Goal: Task Accomplishment & Management: Complete application form

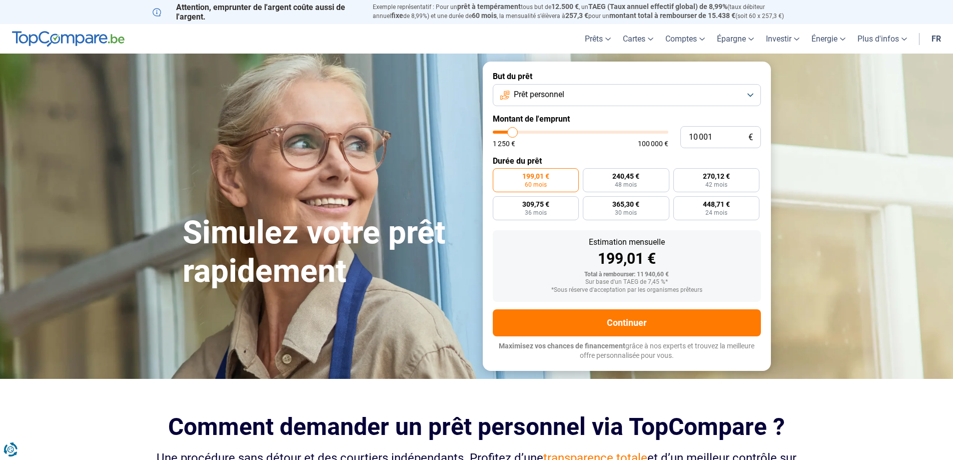
type input "11 000"
type input "11000"
type input "12 500"
type input "12500"
type input "14 750"
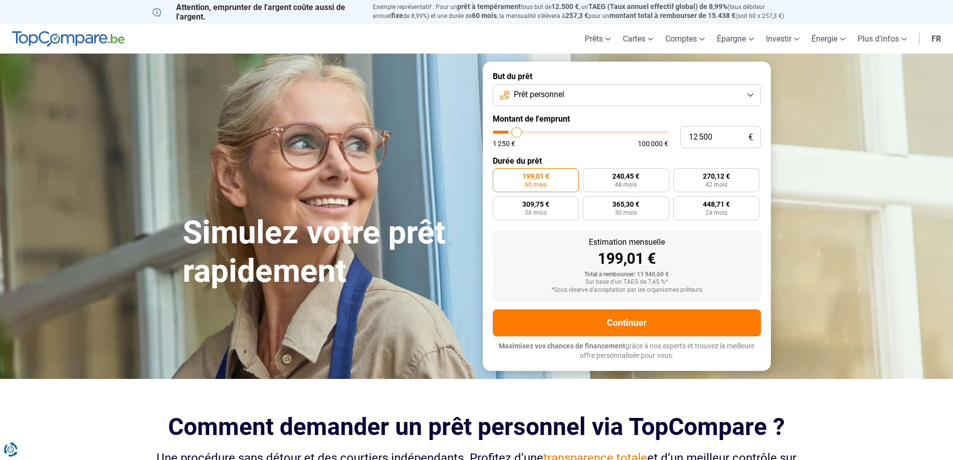
type input "14750"
type input "17 000"
type input "17000"
type input "17 750"
type input "17750"
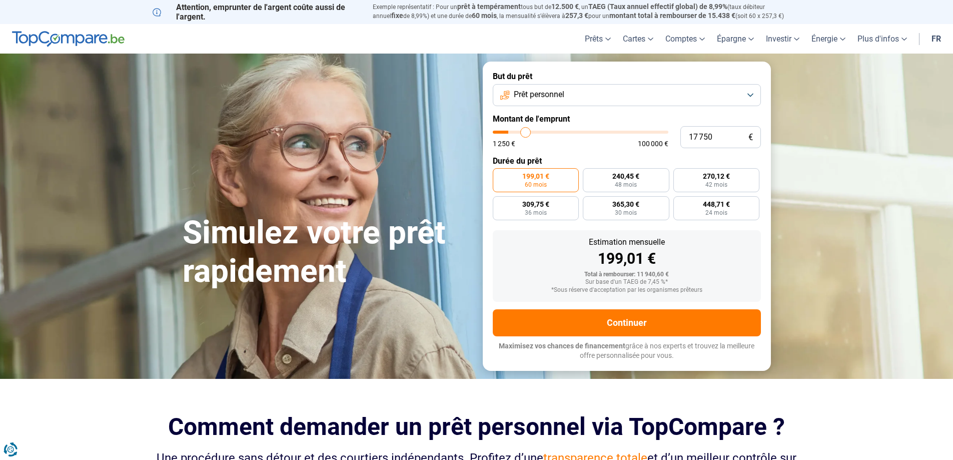
type input "18 000"
type input "18000"
type input "18 750"
type input "18750"
type input "19 000"
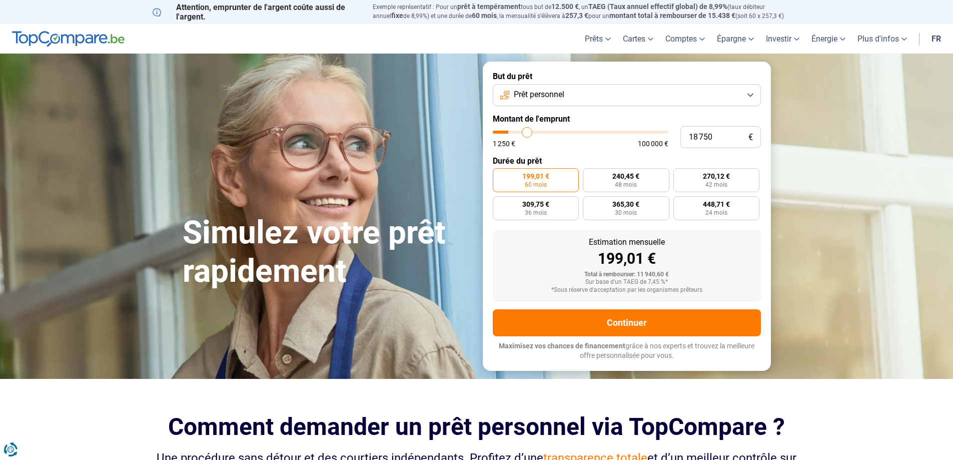
type input "19000"
type input "19 750"
type input "19750"
type input "20 000"
type input "20000"
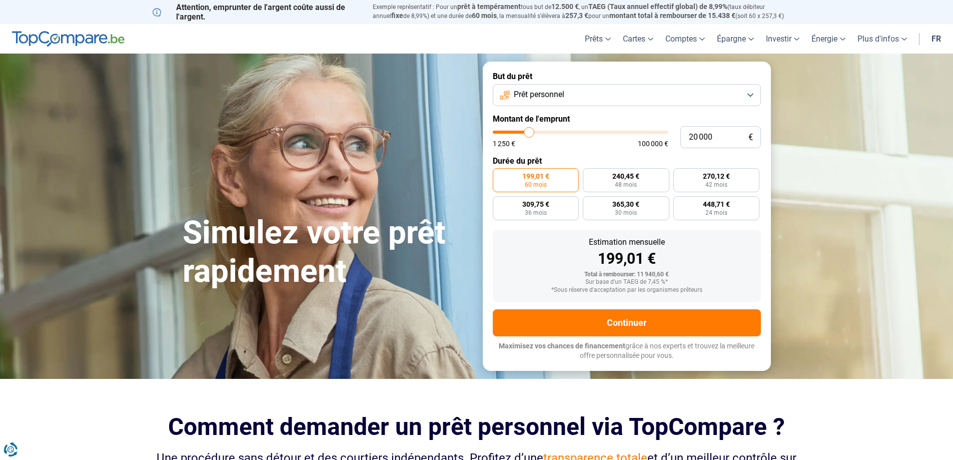
type input "21 250"
type input "21250"
type input "22 750"
type input "22750"
type input "23 000"
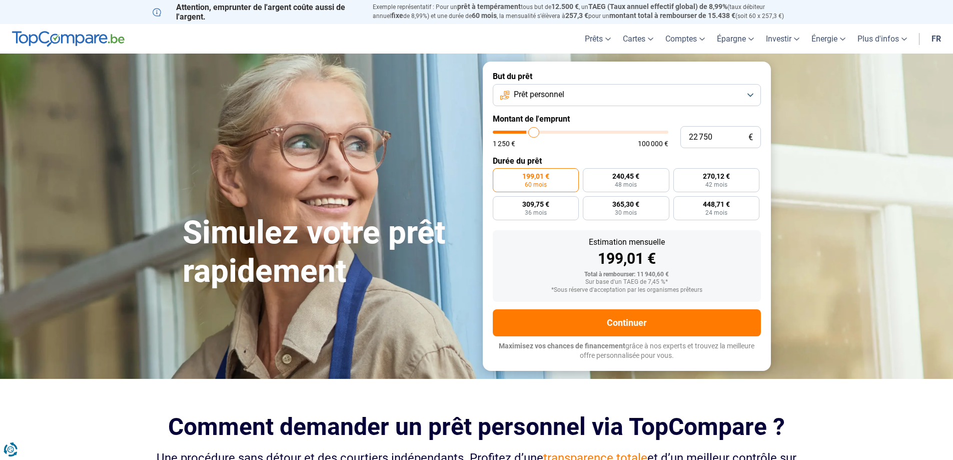
type input "23000"
type input "24 250"
type input "24250"
type input "24 750"
type input "24750"
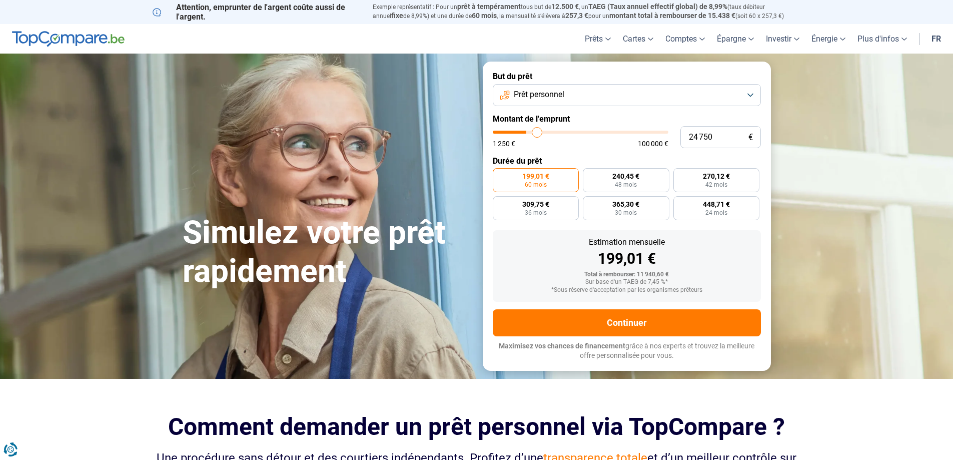
type input "25 000"
type input "25000"
type input "25 750"
type input "25750"
type input "26 250"
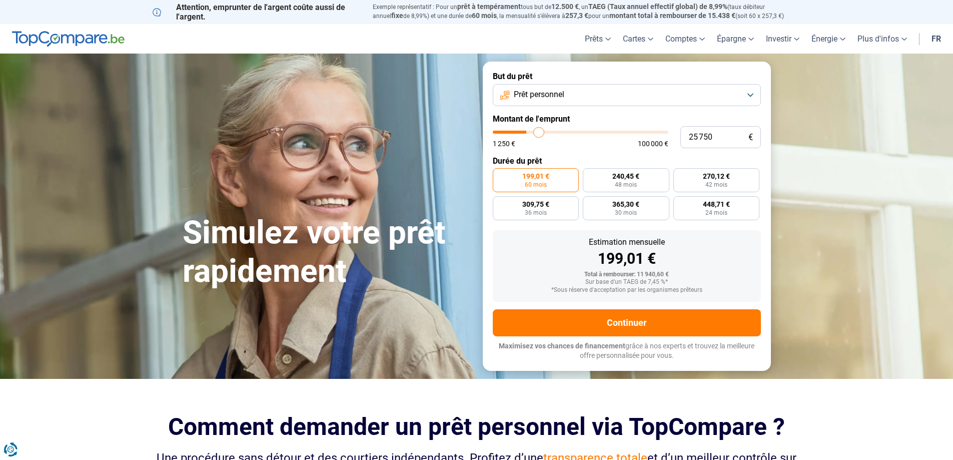
type input "26250"
type input "28 250"
type input "28250"
type input "30 750"
type input "30750"
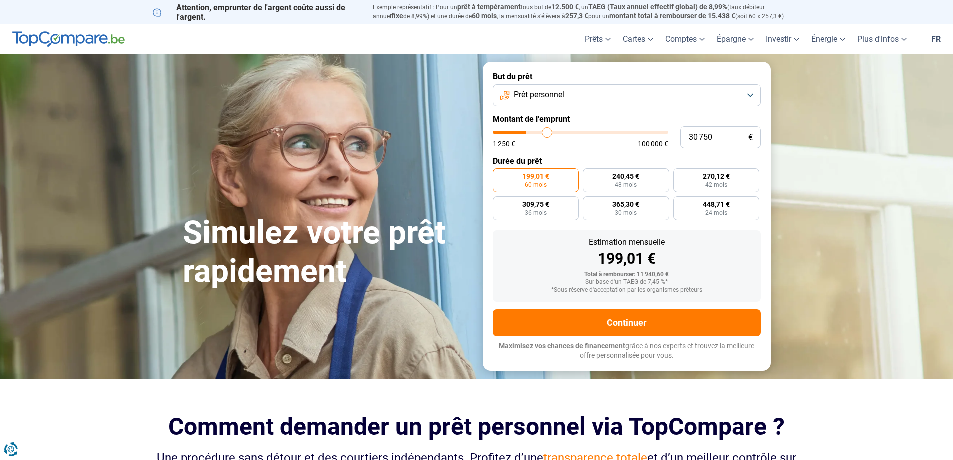
type input "32 000"
type input "32000"
type input "33 250"
type input "33250"
type input "35 250"
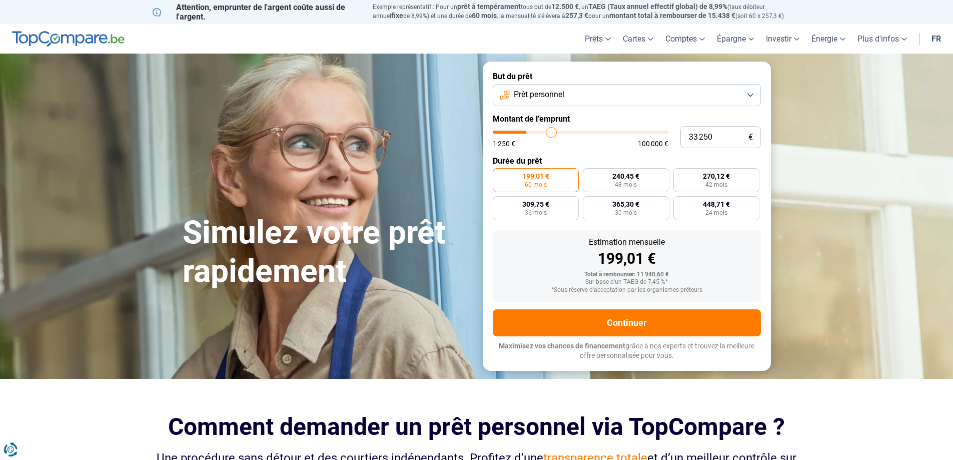
type input "35250"
type input "36 250"
type input "36250"
type input "37 750"
type input "37750"
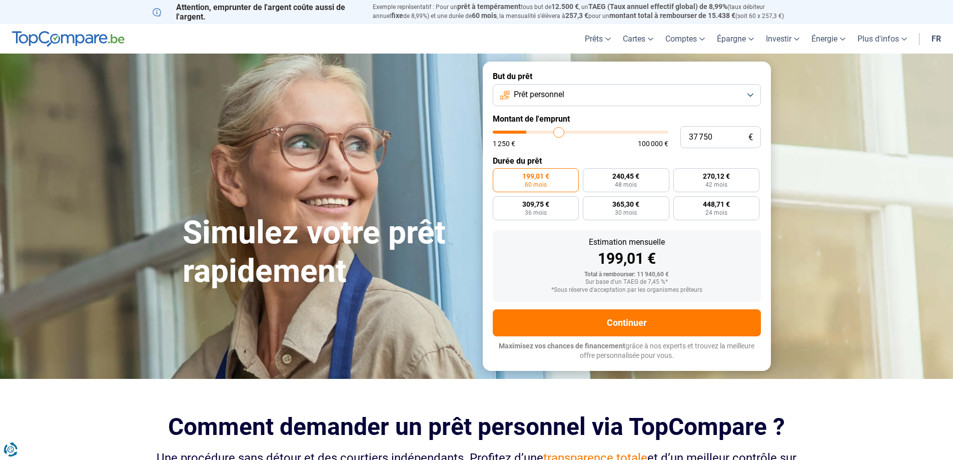
type input "39 500"
type input "39500"
type input "40 750"
type input "40750"
type input "43 000"
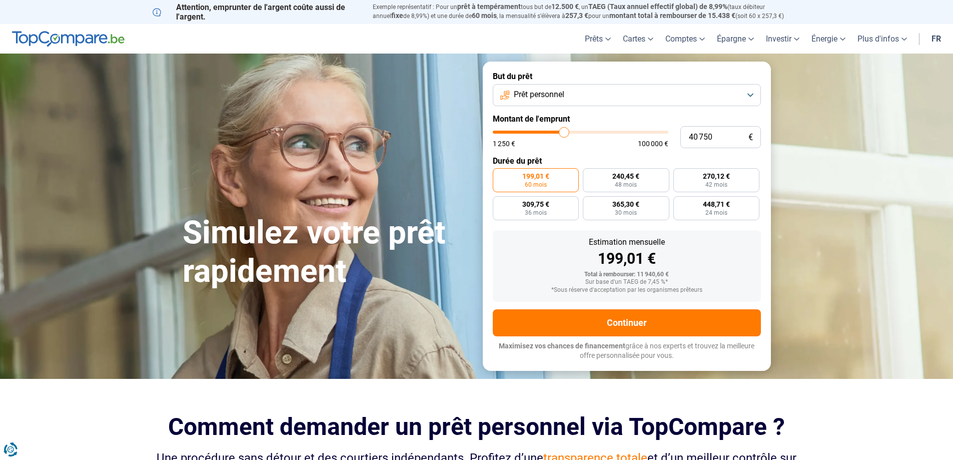
type input "43000"
type input "45 500"
type input "45500"
type input "46 750"
type input "46750"
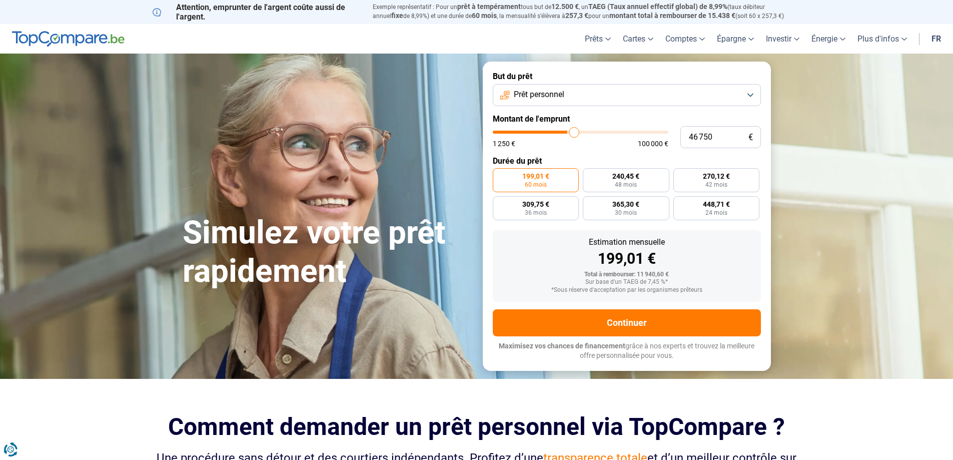
type input "48 500"
type input "48500"
type input "50 000"
type input "50000"
type input "50 250"
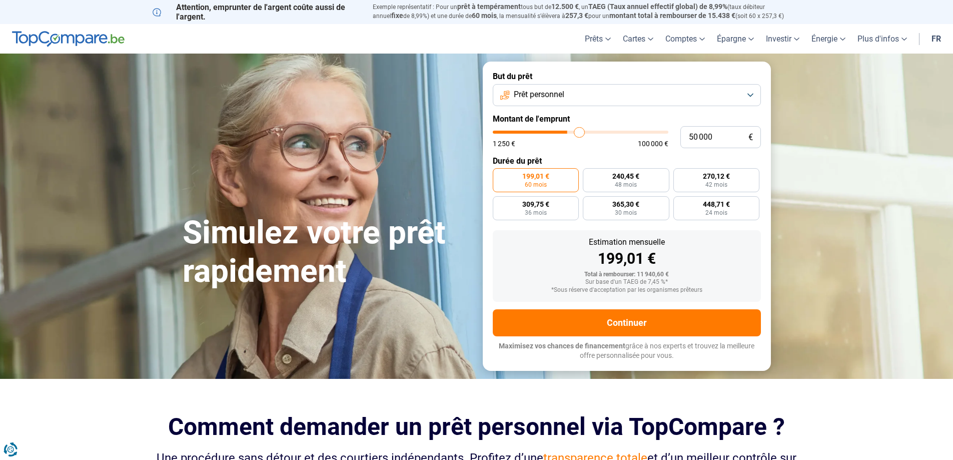
type input "50250"
type input "51 000"
type input "51000"
type input "52 500"
type input "52500"
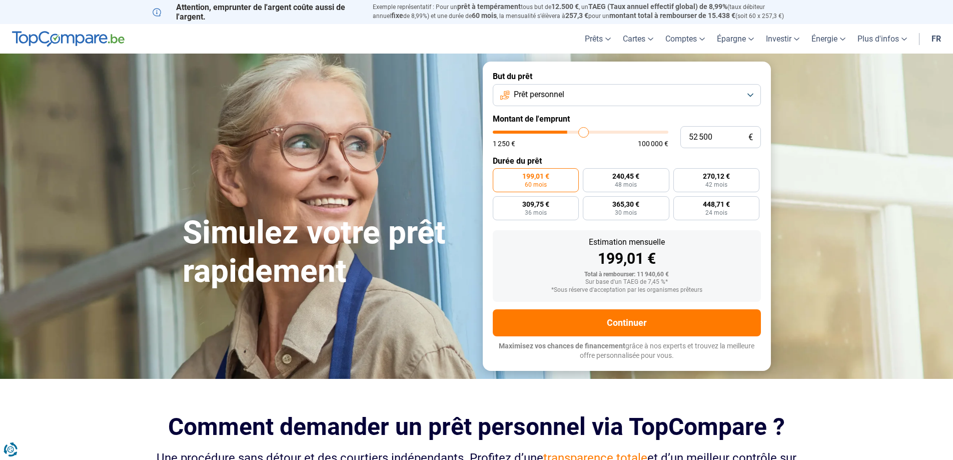
type input "53 250"
type input "53250"
type input "54 750"
drag, startPoint x: 514, startPoint y: 132, endPoint x: 587, endPoint y: 132, distance: 73.6
type input "54750"
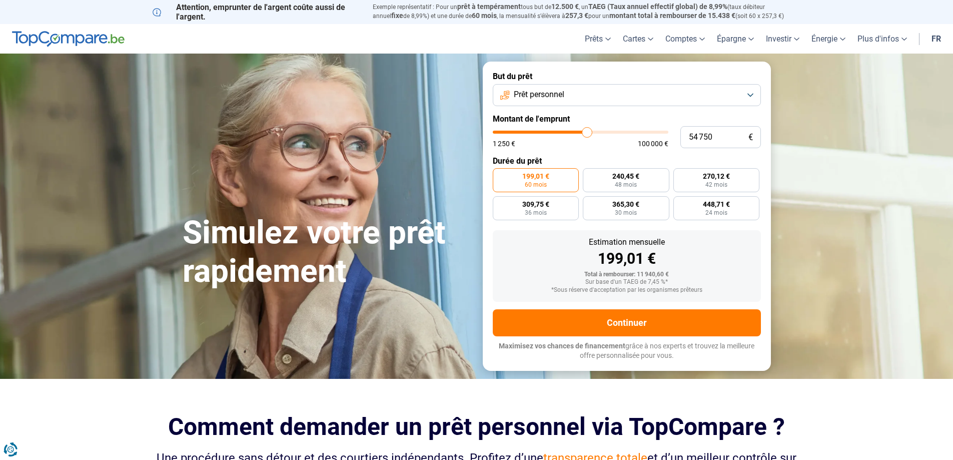
click at [587, 132] on input "range" at bounding box center [581, 132] width 176 height 3
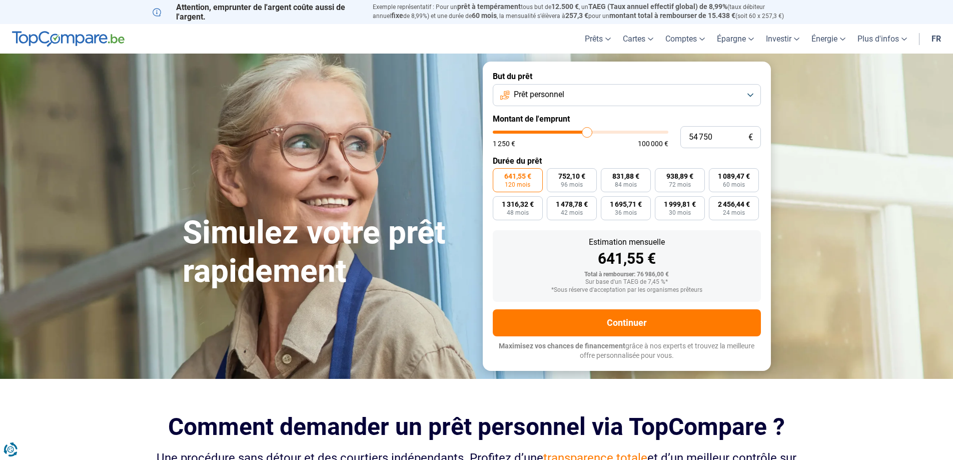
type input "53 500"
type input "53500"
type input "52 750"
type input "52750"
type input "50 250"
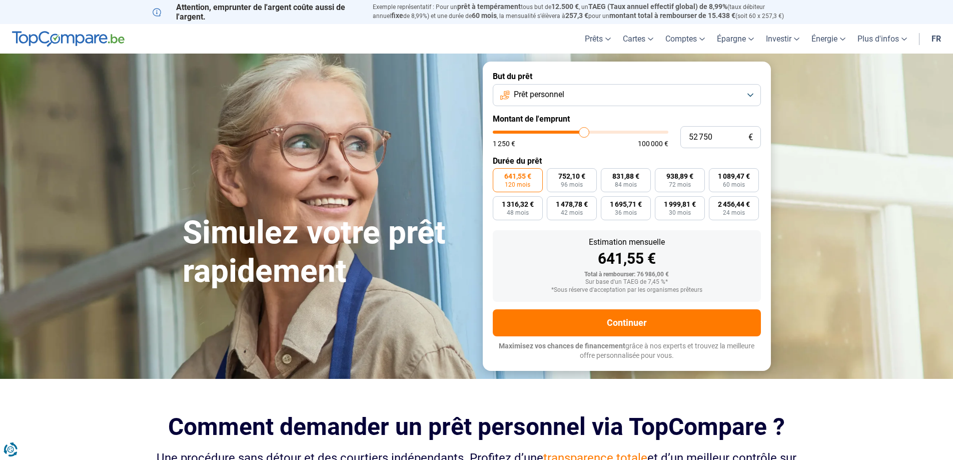
type input "50250"
type input "48 500"
type input "48500"
type input "47 250"
type input "47250"
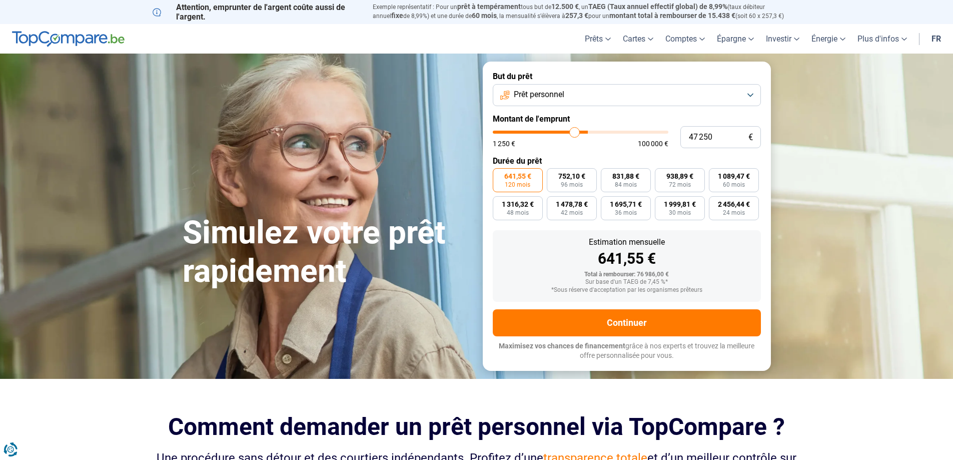
type input "45 000"
type input "45000"
type input "42 500"
type input "42500"
type input "41 250"
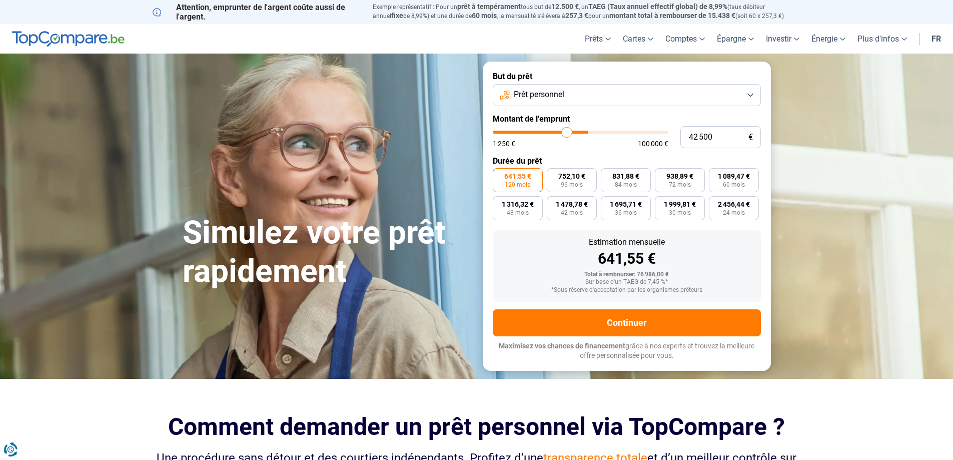
type input "41250"
type input "38 750"
type input "38750"
type input "35 250"
type input "35250"
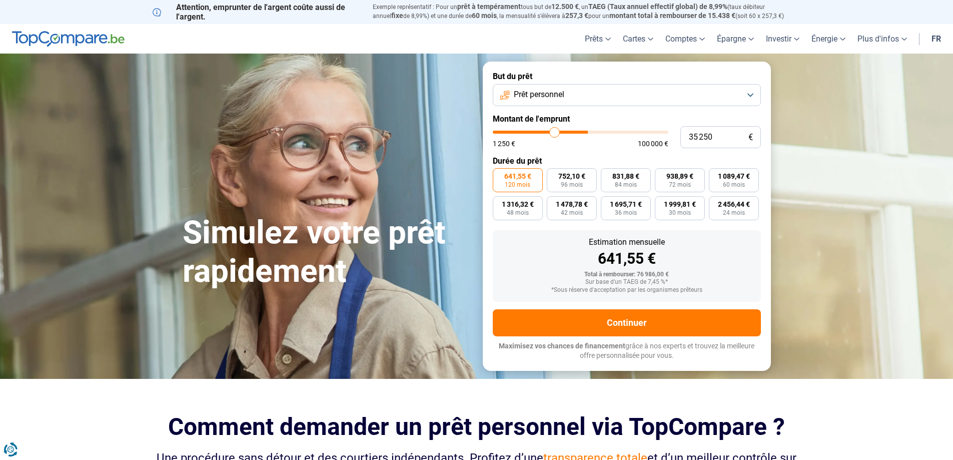
type input "33 250"
type input "33250"
type input "28 750"
type input "28750"
type input "24 750"
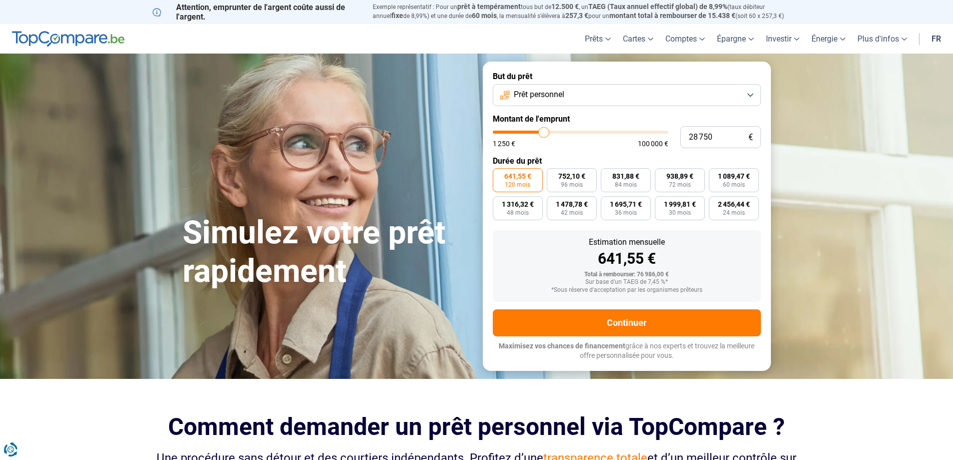
type input "24750"
type input "23 250"
type input "23250"
type input "20 000"
type input "20000"
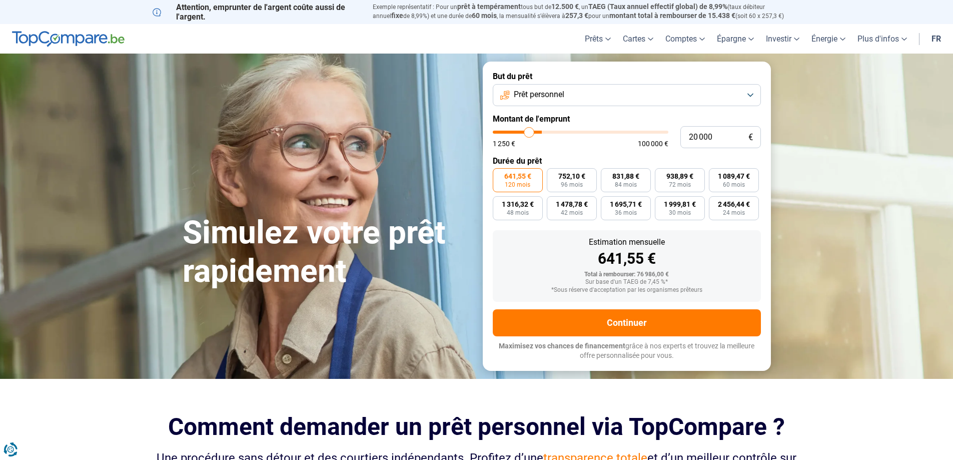
type input "18 500"
type input "18500"
type input "18 000"
type input "18000"
type input "18 500"
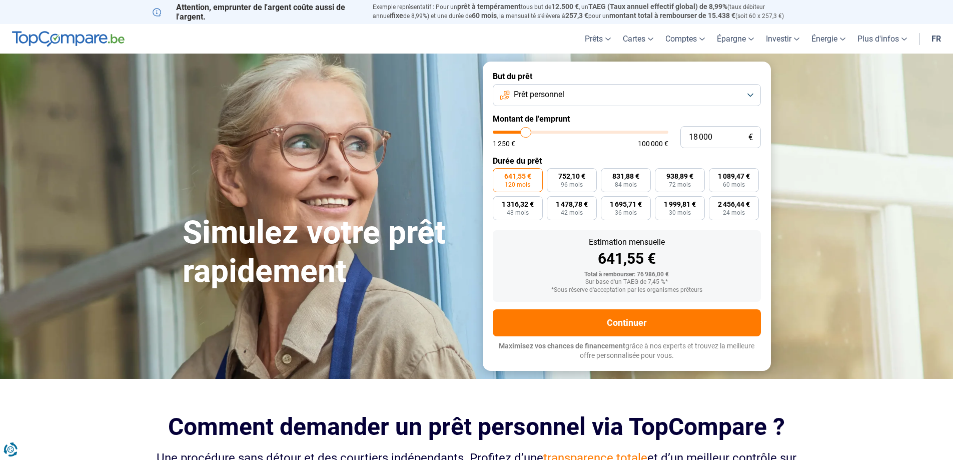
type input "18500"
type input "21 750"
type input "21750"
type input "24 750"
type input "24750"
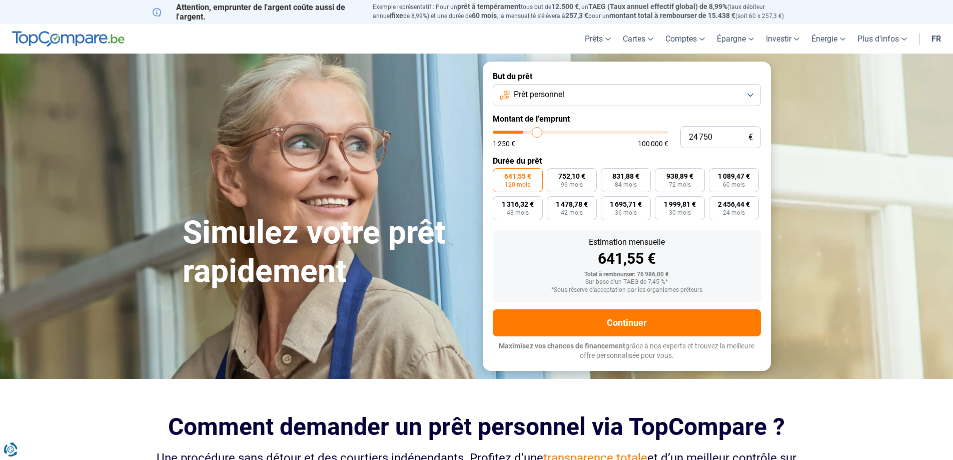
type input "25 750"
type input "25750"
type input "26 250"
type input "26250"
type input "26 500"
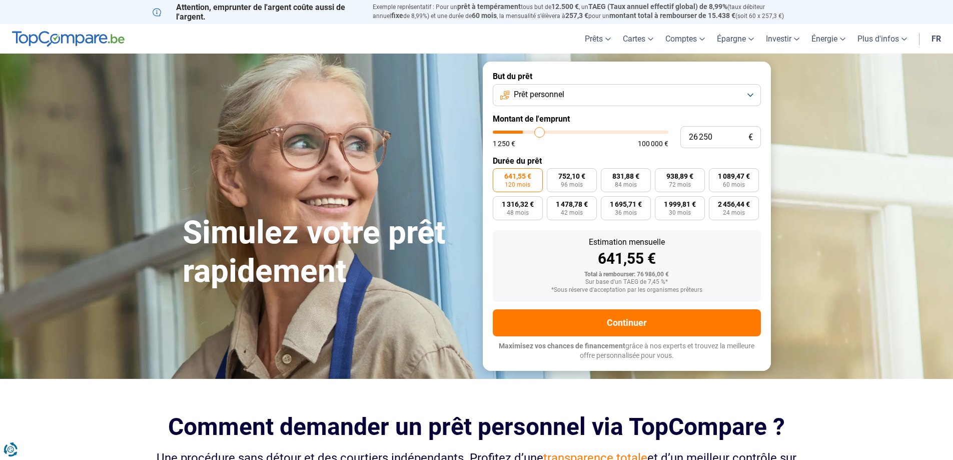
type input "26500"
type input "26 250"
type input "26250"
type input "26 000"
type input "26000"
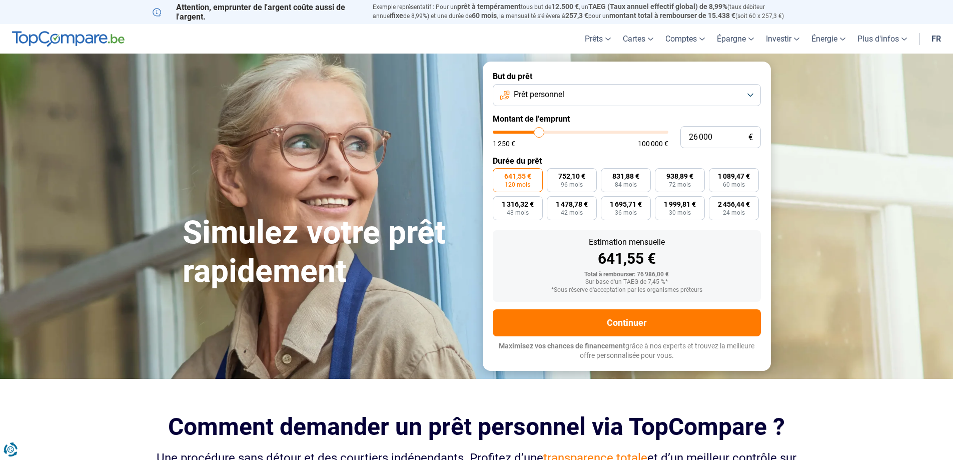
type input "25 250"
type input "25250"
type input "25 000"
type input "25000"
type input "24 750"
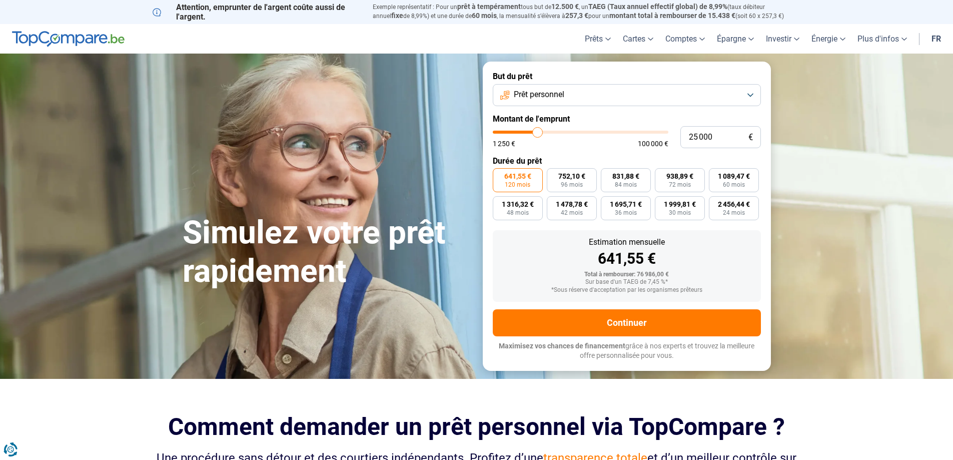
type input "24750"
type input "24 500"
type input "24500"
type input "25 250"
type input "25250"
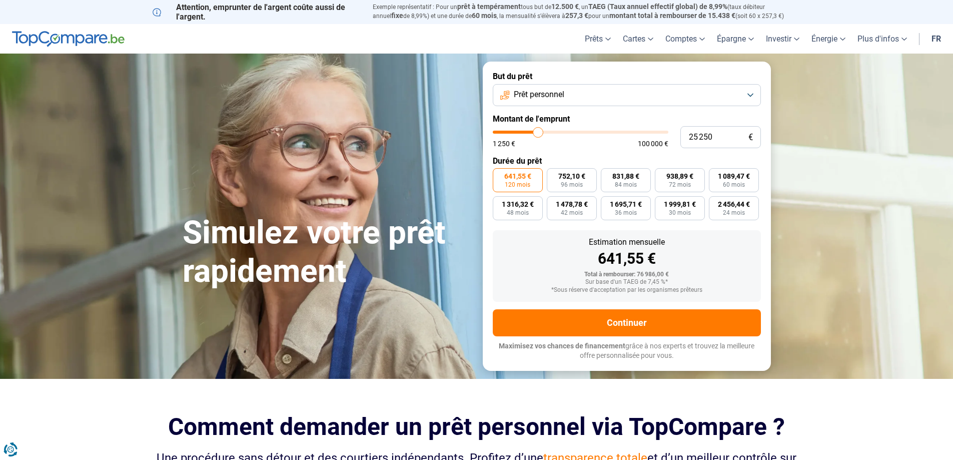
type input "26 000"
type input "26000"
type input "25 250"
type input "25250"
type input "24 750"
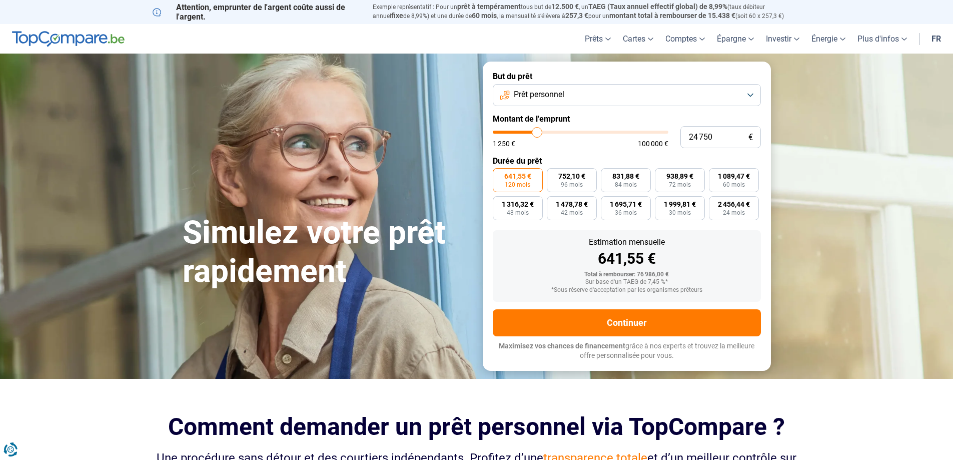
drag, startPoint x: 587, startPoint y: 132, endPoint x: 537, endPoint y: 137, distance: 50.3
type input "24750"
click at [537, 134] on input "range" at bounding box center [581, 132] width 176 height 3
drag, startPoint x: 712, startPoint y: 136, endPoint x: 699, endPoint y: 137, distance: 12.5
click at [699, 137] on input "24 750" at bounding box center [721, 137] width 81 height 22
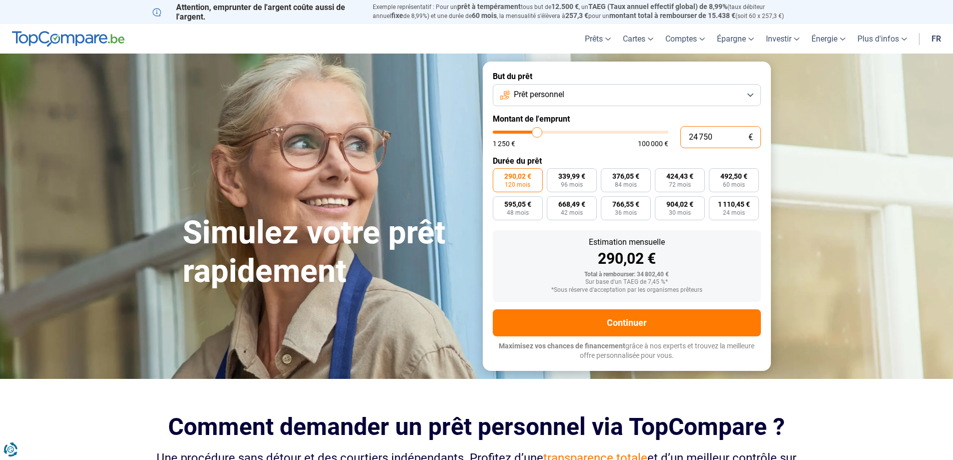
type input "24"
type input "1250"
type input "2"
type input "1250"
type input "256"
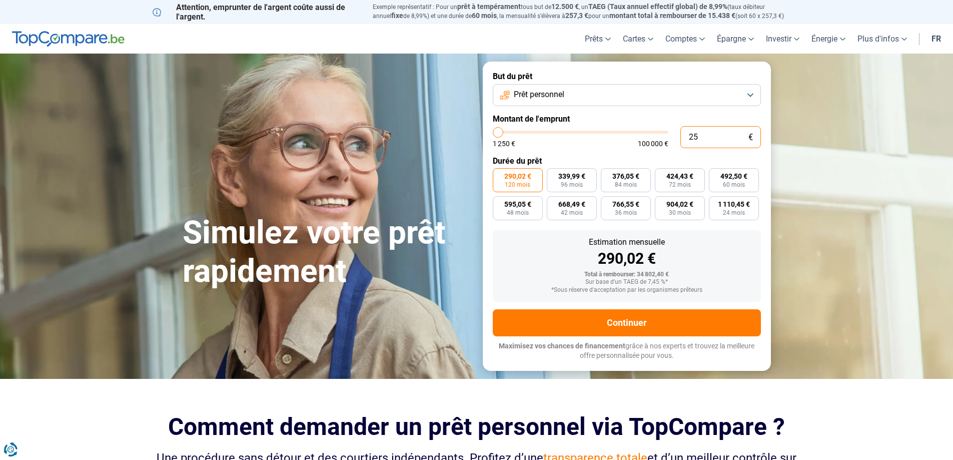
type input "1250"
type input "1 250"
type input "1250"
radio input "true"
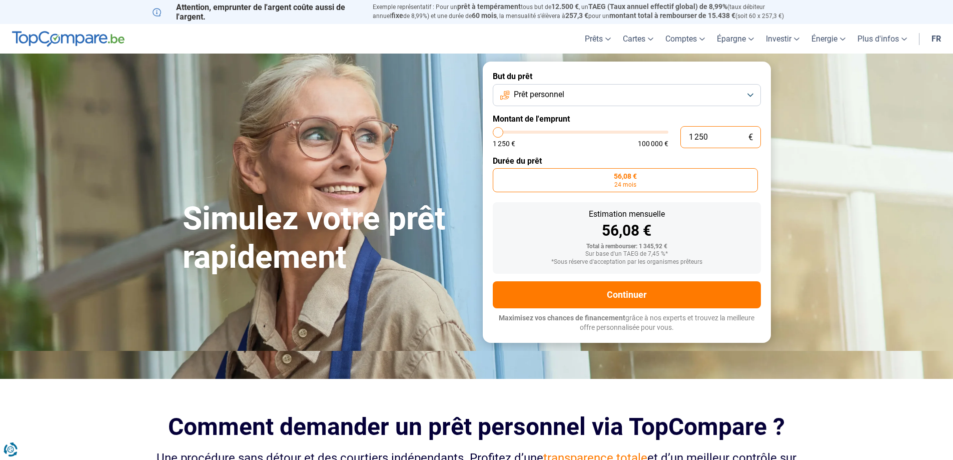
type input "125"
type input "1250"
type input "12 500"
type input "12500"
type input "125 000"
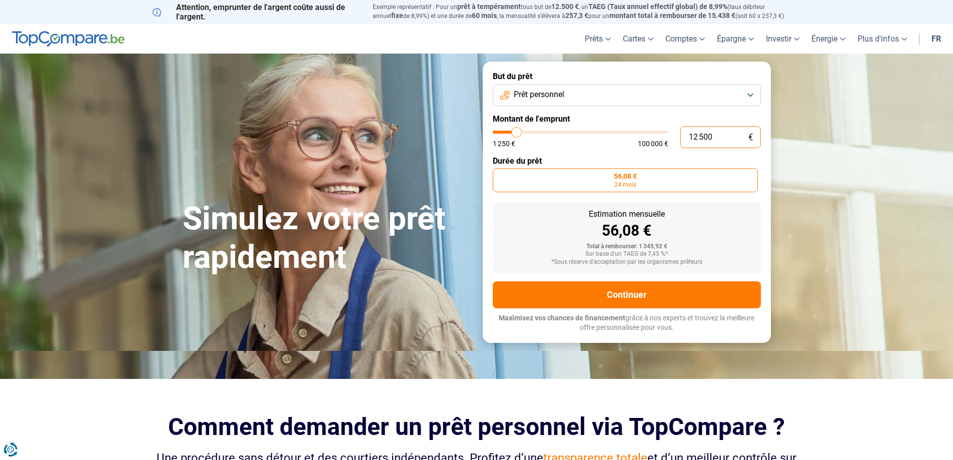
type input "100000"
type input "100 000"
type input "100000"
radio input "false"
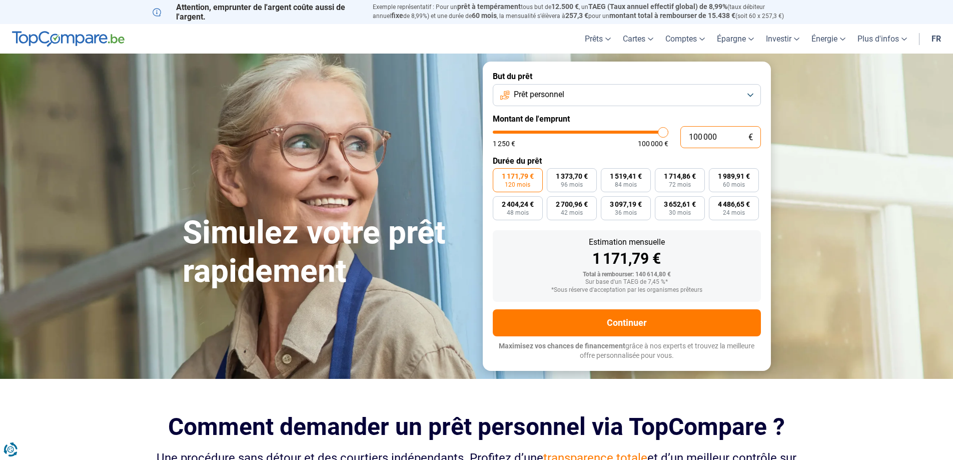
click at [695, 139] on input "100 000" at bounding box center [721, 137] width 81 height 22
click at [701, 137] on input "100 000" at bounding box center [721, 137] width 81 height 22
type input "10 000"
type input "10000"
type input "1 000"
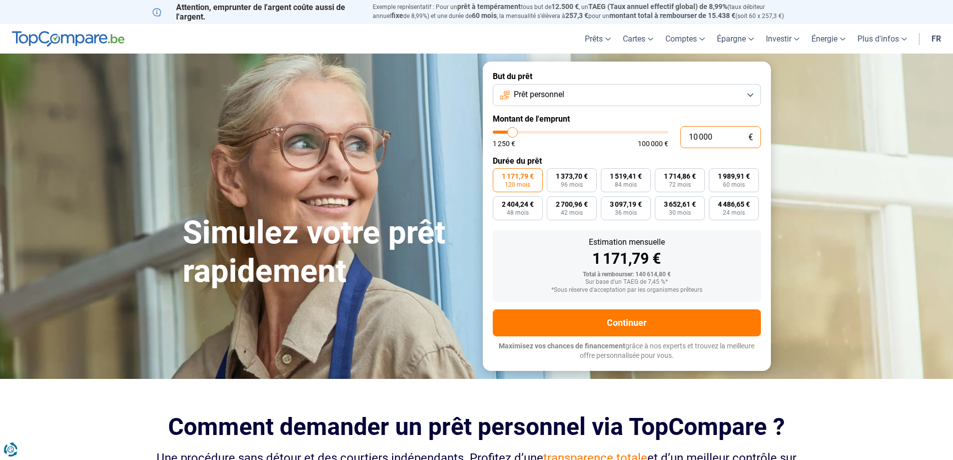
type input "1250"
type input "0"
type input "1250"
type input "2"
type input "1250"
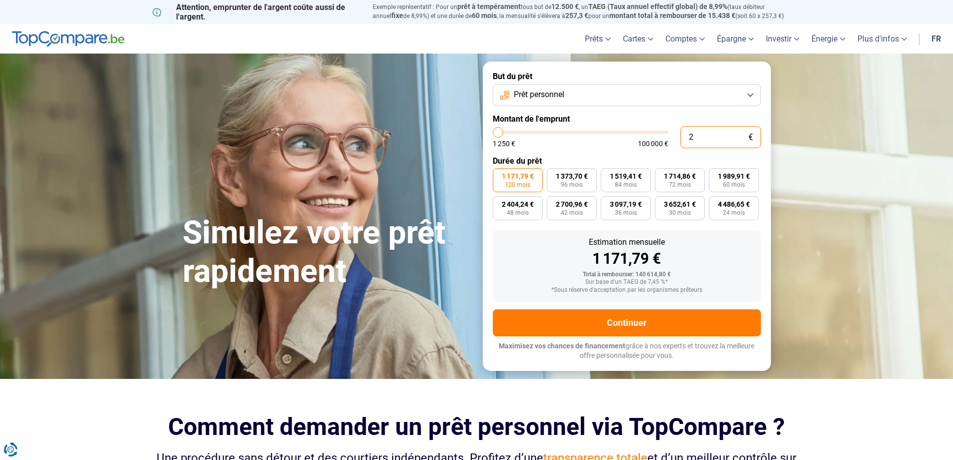
type input "25"
type input "1250"
type input "250"
type input "1250"
type input "2 500"
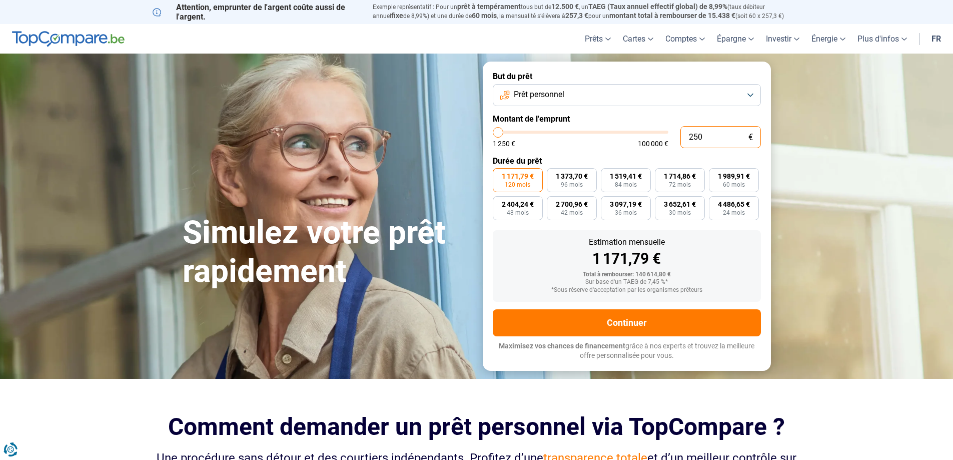
type input "2500"
type input "25 000"
type input "25000"
type input "25 000"
click at [601, 158] on label "Durée du prêt" at bounding box center [627, 161] width 268 height 10
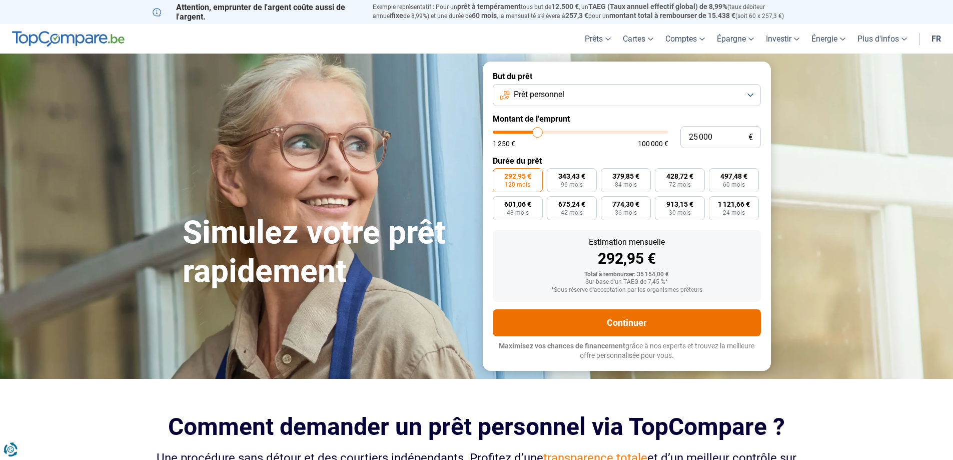
click at [635, 320] on button "Continuer" at bounding box center [627, 322] width 268 height 27
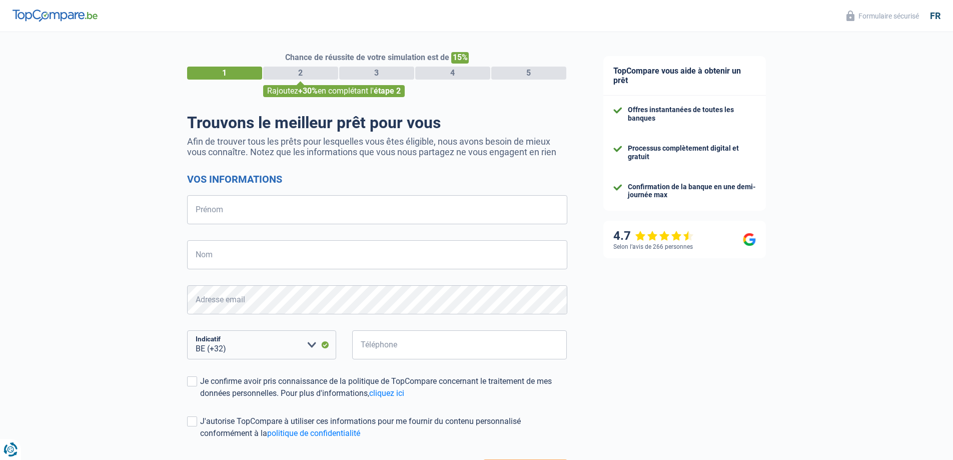
select select "32"
